Goal: Task Accomplishment & Management: Manage account settings

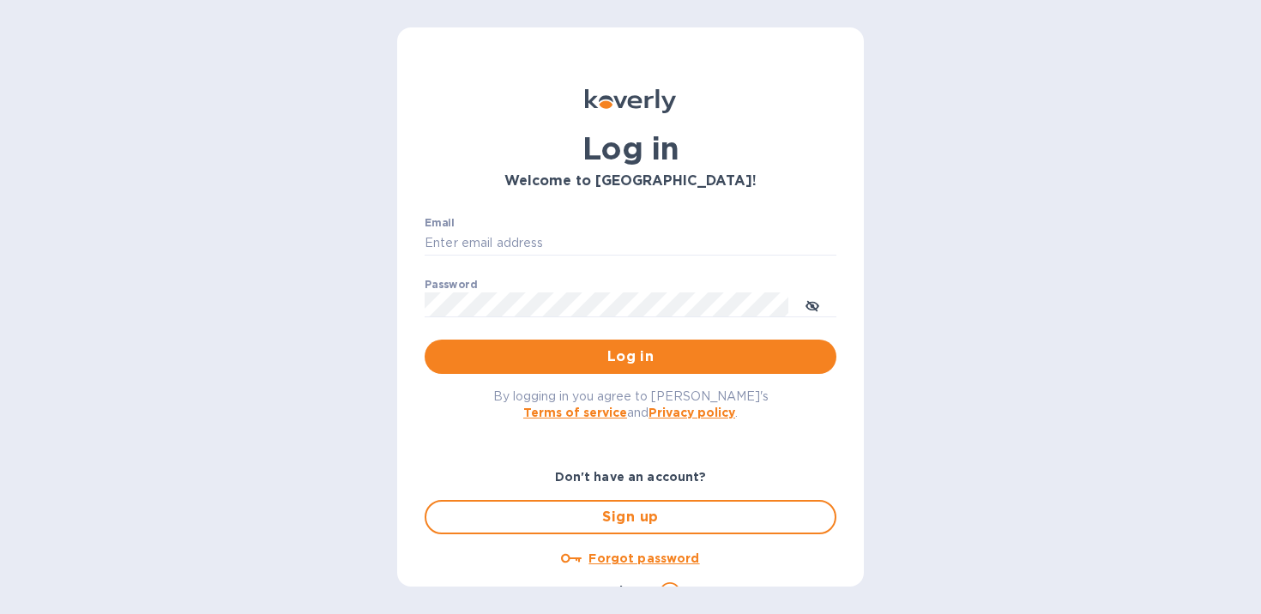
click at [525, 260] on p "​" at bounding box center [631, 268] width 412 height 20
click at [531, 235] on input "Email" at bounding box center [631, 244] width 412 height 26
type input "[EMAIL_ADDRESS][DOMAIN_NAME]"
click at [612, 368] on button "Log in" at bounding box center [631, 357] width 412 height 34
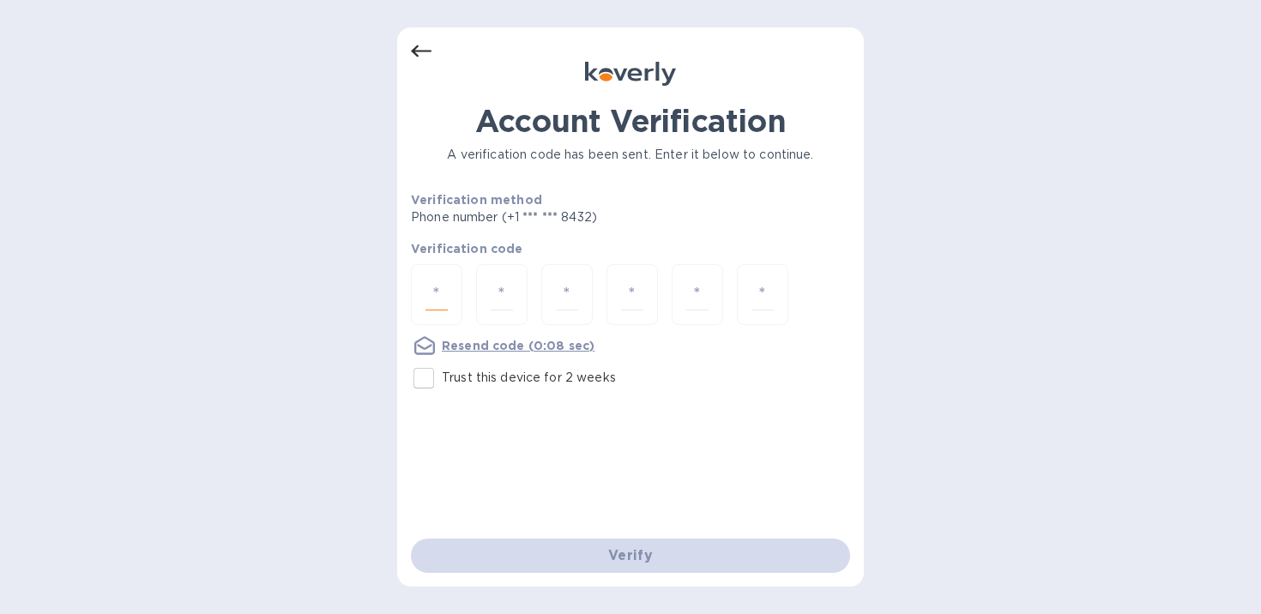
click at [435, 295] on input "number" at bounding box center [437, 295] width 22 height 32
type input "5"
type input "7"
type input "1"
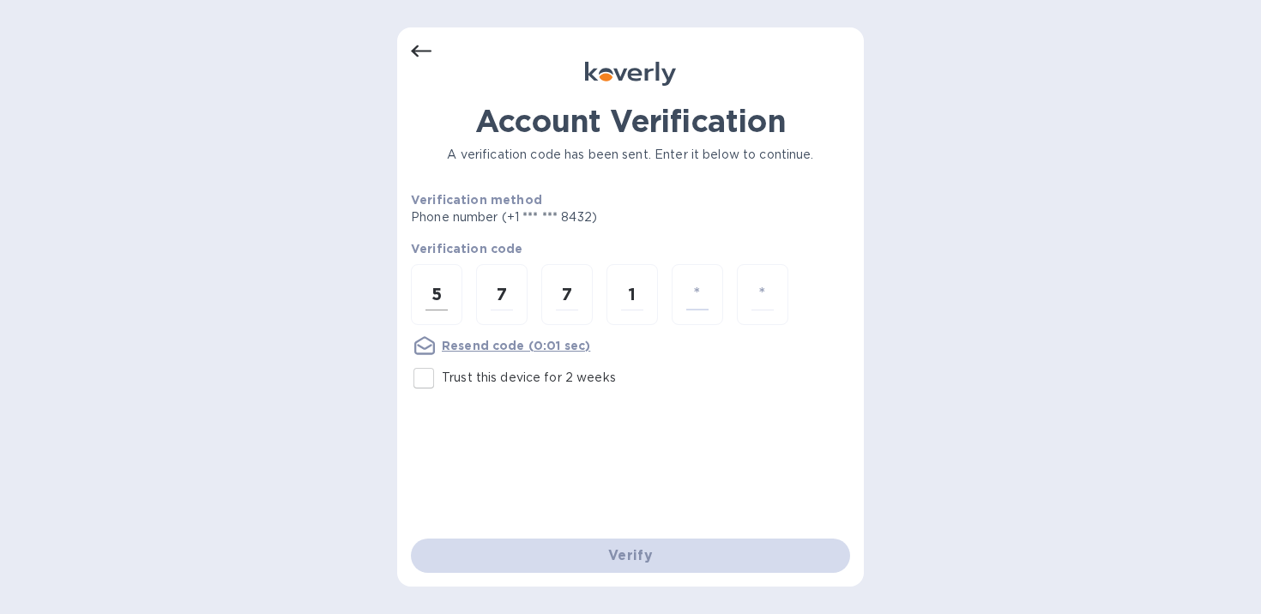
type input "6"
type input "5"
